Goal: Navigation & Orientation: Understand site structure

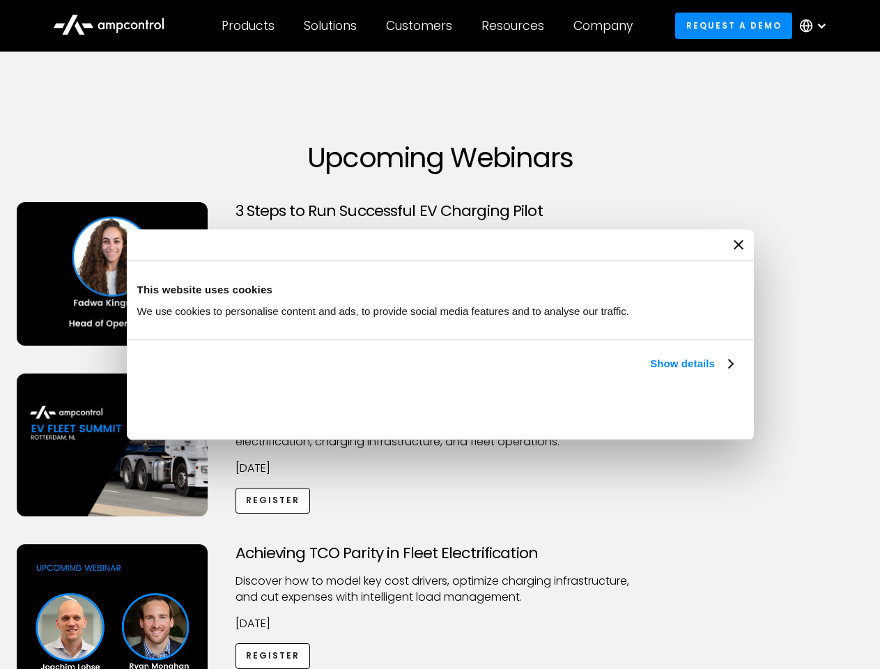
click at [650, 372] on link "Show details" at bounding box center [691, 363] width 82 height 17
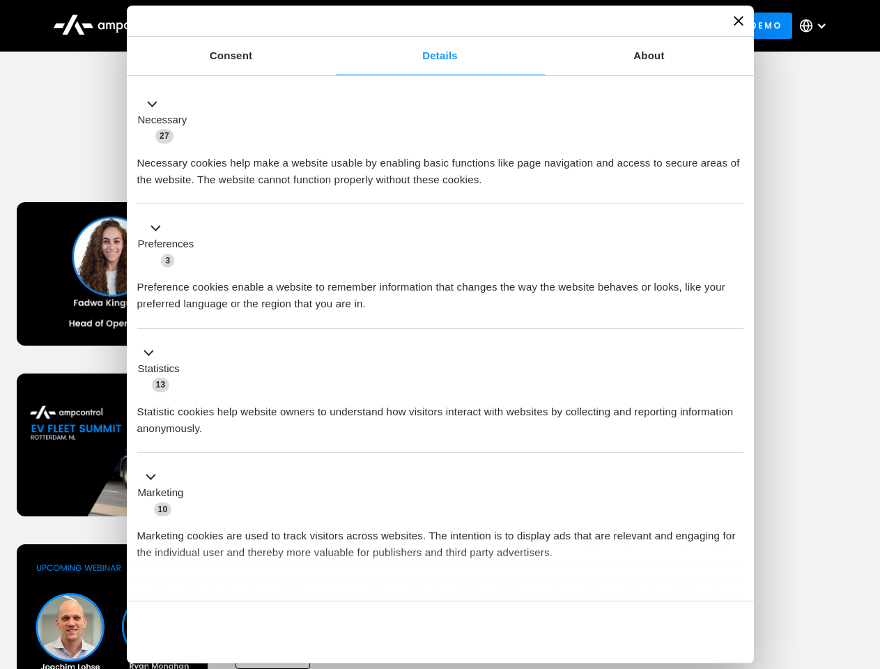
click at [734, 188] on div "Necessary cookies help make a website usable by enabling basic functions like p…" at bounding box center [440, 166] width 606 height 44
click at [865, 562] on div "Achieving TCO Parity in Fleet Electrification Discover how to model key cost dr…" at bounding box center [440, 653] width 875 height 219
click at [429, 26] on div "Customers" at bounding box center [419, 25] width 66 height 15
click at [247, 26] on div "Products" at bounding box center [248, 25] width 53 height 15
click at [331, 26] on div "Solutions" at bounding box center [330, 25] width 53 height 15
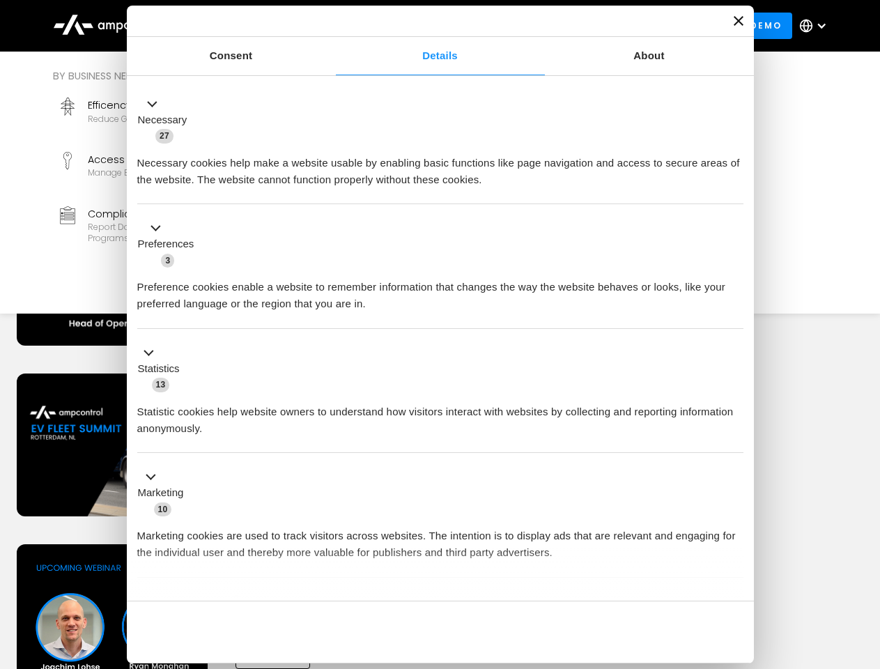
click at [422, 26] on div "Customers" at bounding box center [419, 25] width 66 height 15
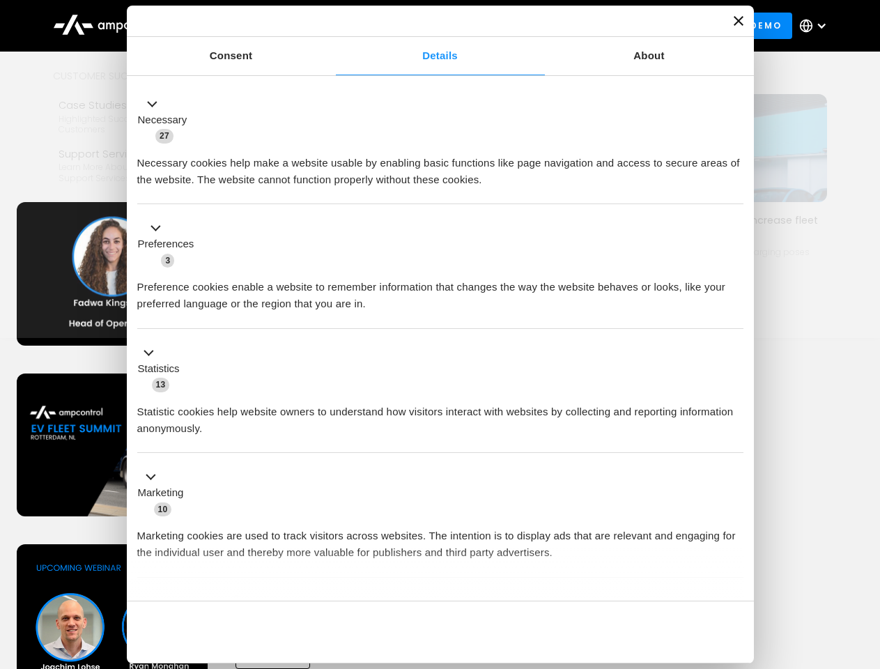
click at [516, 26] on div "Resources" at bounding box center [512, 25] width 63 height 15
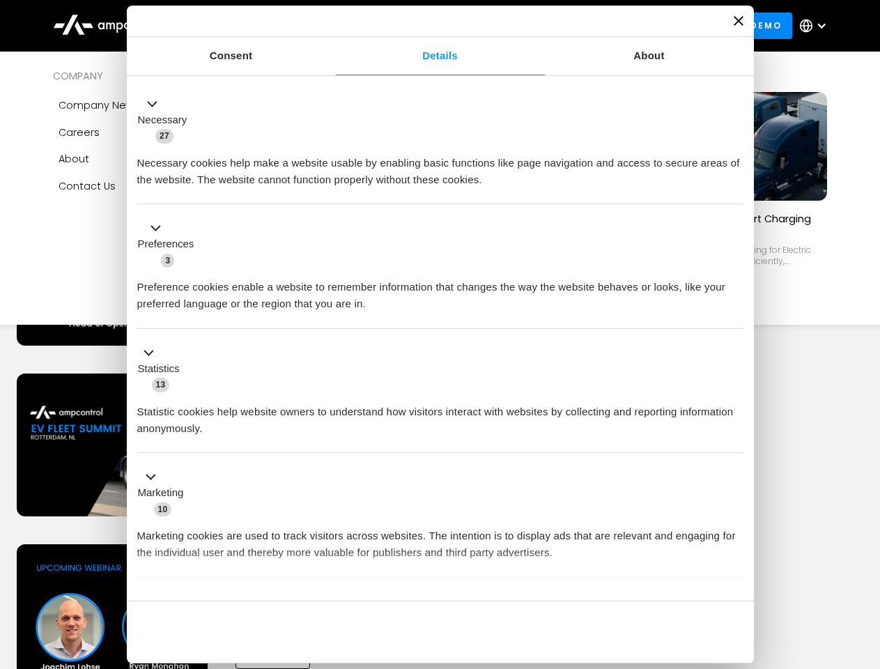
click at [608, 26] on div "Company" at bounding box center [602, 25] width 59 height 15
click at [817, 26] on div at bounding box center [821, 25] width 11 height 11
